Goal: Task Accomplishment & Management: Use online tool/utility

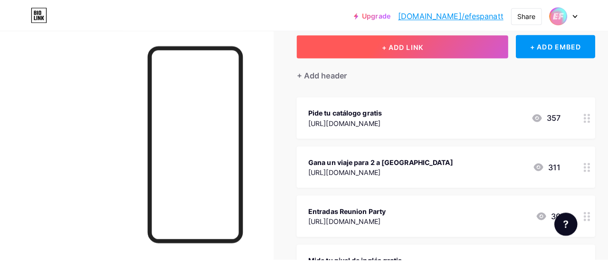
scroll to position [59, 0]
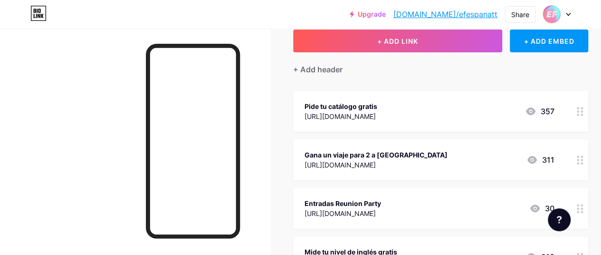
click at [377, 104] on div "Pide tu catálogo gratis" at bounding box center [341, 106] width 73 height 10
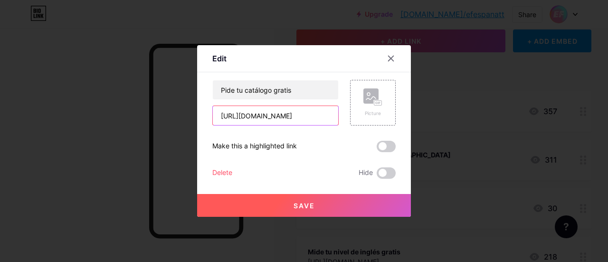
click at [301, 118] on input "[URL][DOMAIN_NAME]" at bounding box center [275, 115] width 125 height 19
drag, startPoint x: 301, startPoint y: 118, endPoint x: 379, endPoint y: 116, distance: 78.4
click at [379, 116] on div "Pide tu catálogo gratis [URL][DOMAIN_NAME] Picture" at bounding box center [303, 103] width 183 height 46
click at [255, 119] on input "[URL][DOMAIN_NAME]" at bounding box center [275, 115] width 125 height 19
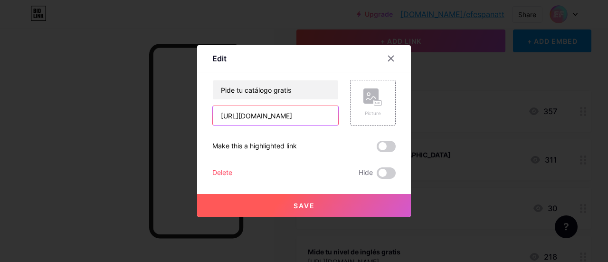
scroll to position [0, 0]
drag, startPoint x: 255, startPoint y: 119, endPoint x: 176, endPoint y: 121, distance: 79.4
click at [176, 121] on div "Edit Content YouTube Play YouTube video without leaving your page. ADD Vimeo Pl…" at bounding box center [304, 131] width 608 height 262
click at [216, 116] on input "[URL][DOMAIN_NAME]" at bounding box center [275, 115] width 125 height 19
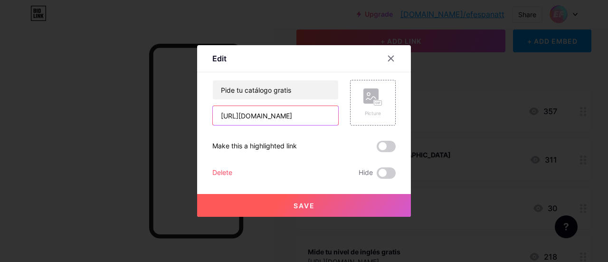
drag, startPoint x: 219, startPoint y: 115, endPoint x: 261, endPoint y: 109, distance: 42.8
click at [261, 109] on input "[URL][DOMAIN_NAME]" at bounding box center [275, 115] width 125 height 19
type input "?utm_source=tiktok&utm_medium=organic&utm_content=TTOES_catalogo_w37"
click at [255, 119] on input "?utm_source=tiktok&utm_medium=organic&utm_content=TTOES_catalogo_w37" at bounding box center [275, 115] width 125 height 19
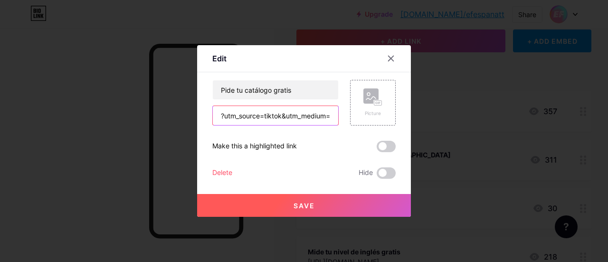
click at [255, 119] on input "?utm_source=tiktok&utm_medium=organic&utm_content=TTOES_catalogo_w37" at bounding box center [275, 115] width 125 height 19
paste input "[URL][DOMAIN_NAME]"
type input "[URL][DOMAIN_NAME]"
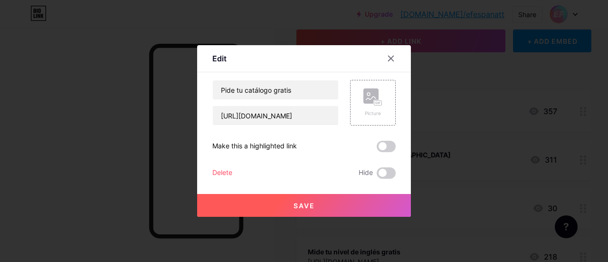
click at [260, 208] on button "Save" at bounding box center [304, 205] width 214 height 23
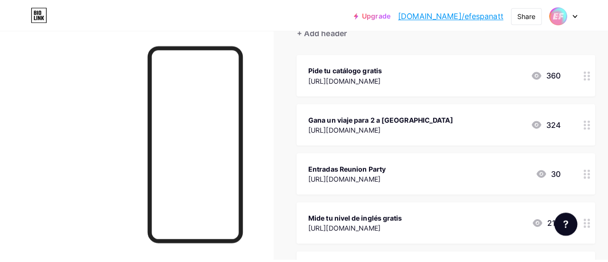
scroll to position [98, 0]
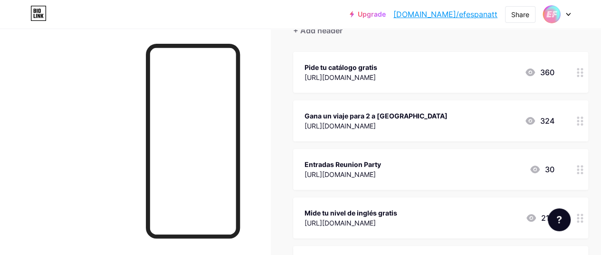
click at [461, 106] on div "Gana un viaje para 2 a [GEOGRAPHIC_DATA] [URL][DOMAIN_NAME] 324" at bounding box center [440, 120] width 295 height 41
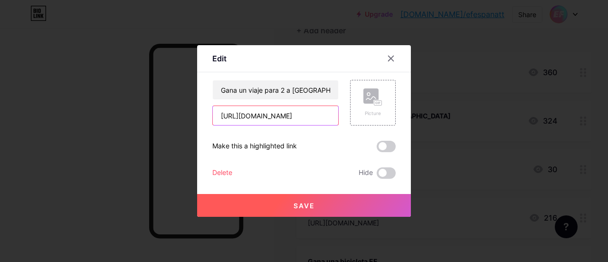
click at [245, 118] on input "[URL][DOMAIN_NAME]" at bounding box center [275, 115] width 125 height 19
click at [228, 115] on input "[URL][DOMAIN_NAME]" at bounding box center [275, 115] width 125 height 19
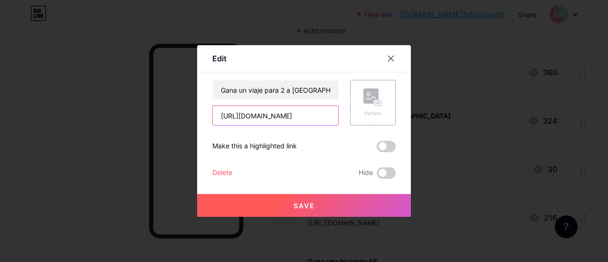
click at [221, 115] on input "[URL][DOMAIN_NAME]" at bounding box center [275, 115] width 125 height 19
drag, startPoint x: 221, startPoint y: 115, endPoint x: 251, endPoint y: 119, distance: 30.2
click at [251, 119] on input "[URL][DOMAIN_NAME]" at bounding box center [275, 115] width 125 height 19
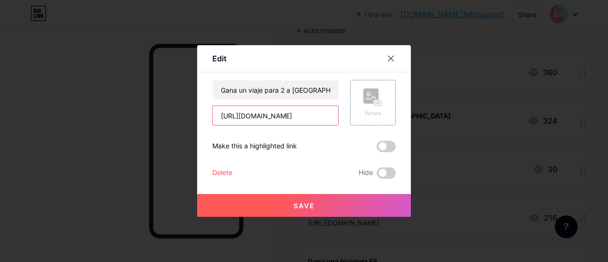
click at [306, 115] on input "[URL][DOMAIN_NAME]" at bounding box center [275, 115] width 125 height 19
drag, startPoint x: 219, startPoint y: 114, endPoint x: 259, endPoint y: 115, distance: 40.4
click at [259, 115] on input "[URL][DOMAIN_NAME]" at bounding box center [275, 115] width 125 height 19
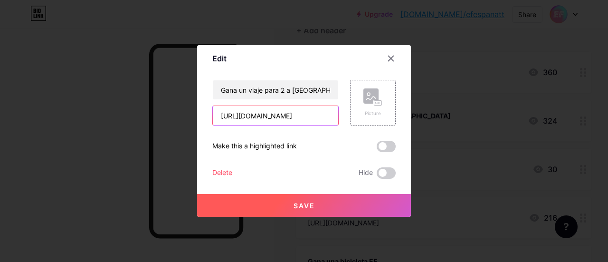
type input "?utm_source=tiktok&utm_medium=organic&utm_content=TTOES_sorteolondon_w37"
click at [297, 112] on input "?utm_source=tiktok&utm_medium=organic&utm_content=TTOES_sorteolondon_w37" at bounding box center [275, 115] width 125 height 19
paste input "[URL][DOMAIN_NAME]"
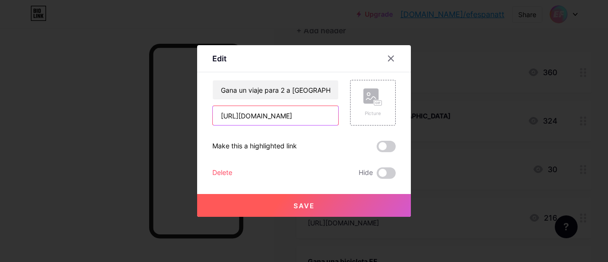
scroll to position [0, 269]
type input "[URL][DOMAIN_NAME]"
click at [284, 206] on button "Save" at bounding box center [304, 205] width 214 height 23
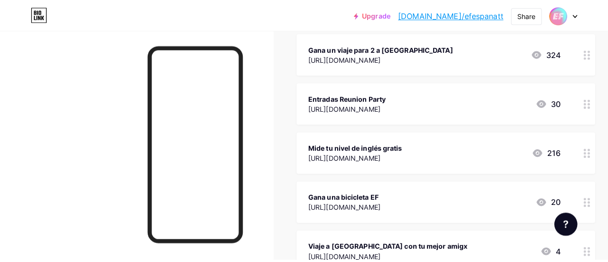
scroll to position [167, 0]
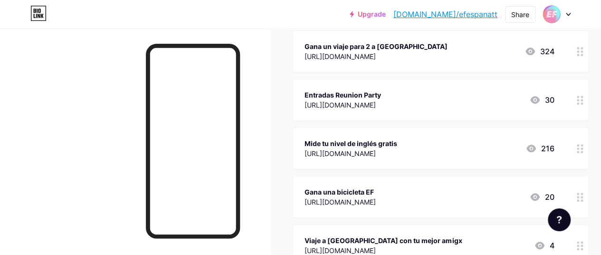
click at [397, 142] on div "Mide tu nivel de inglés gratis" at bounding box center [351, 143] width 93 height 10
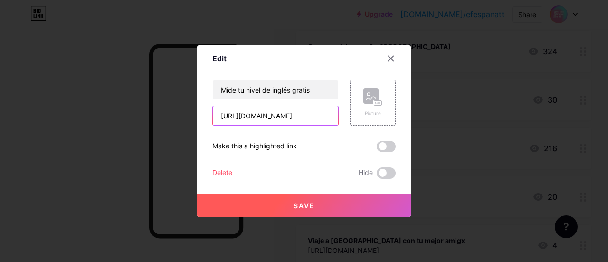
click at [298, 117] on input "[URL][DOMAIN_NAME]" at bounding box center [275, 115] width 125 height 19
click at [228, 112] on input "[URL][DOMAIN_NAME]" at bounding box center [275, 115] width 125 height 19
drag, startPoint x: 218, startPoint y: 114, endPoint x: 308, endPoint y: 118, distance: 89.9
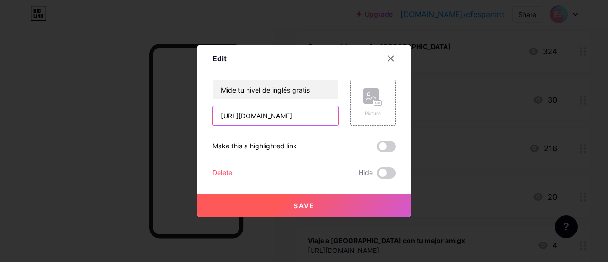
click at [308, 118] on input "[URL][DOMAIN_NAME]" at bounding box center [275, 115] width 125 height 19
click at [297, 118] on input "[URL][DOMAIN_NAME]" at bounding box center [275, 115] width 125 height 19
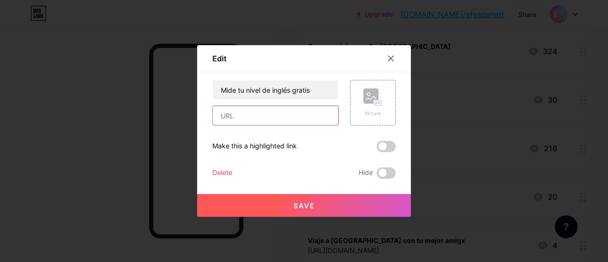
paste input "[URL][DOMAIN_NAME]"
type input "[URL][DOMAIN_NAME]"
click at [296, 202] on span "Save" at bounding box center [304, 206] width 21 height 8
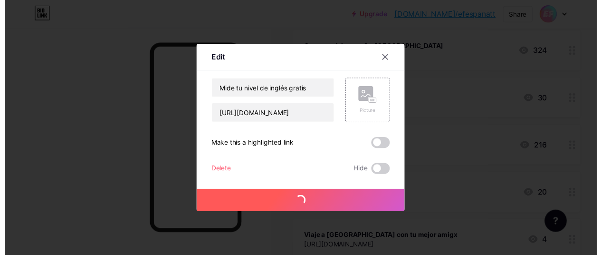
scroll to position [0, 0]
